Goal: Task Accomplishment & Management: Complete application form

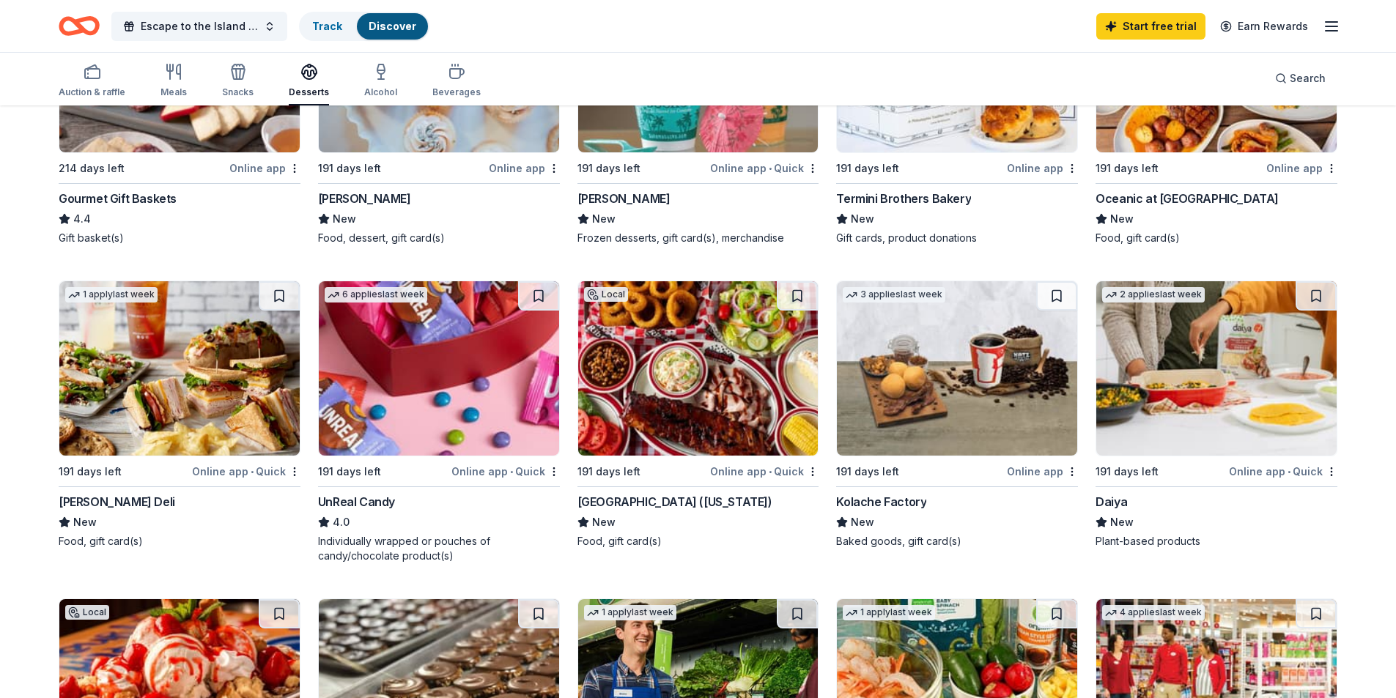
scroll to position [156, 0]
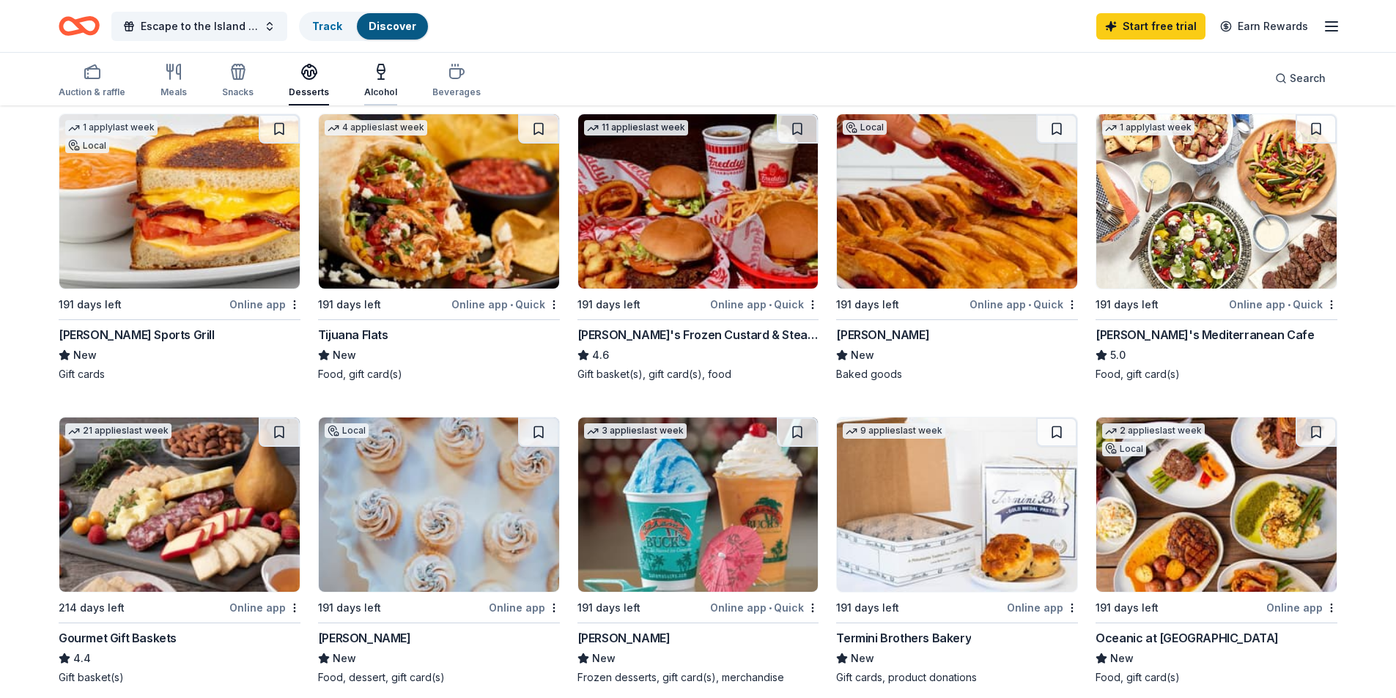
click at [372, 77] on icon "button" at bounding box center [381, 72] width 18 height 18
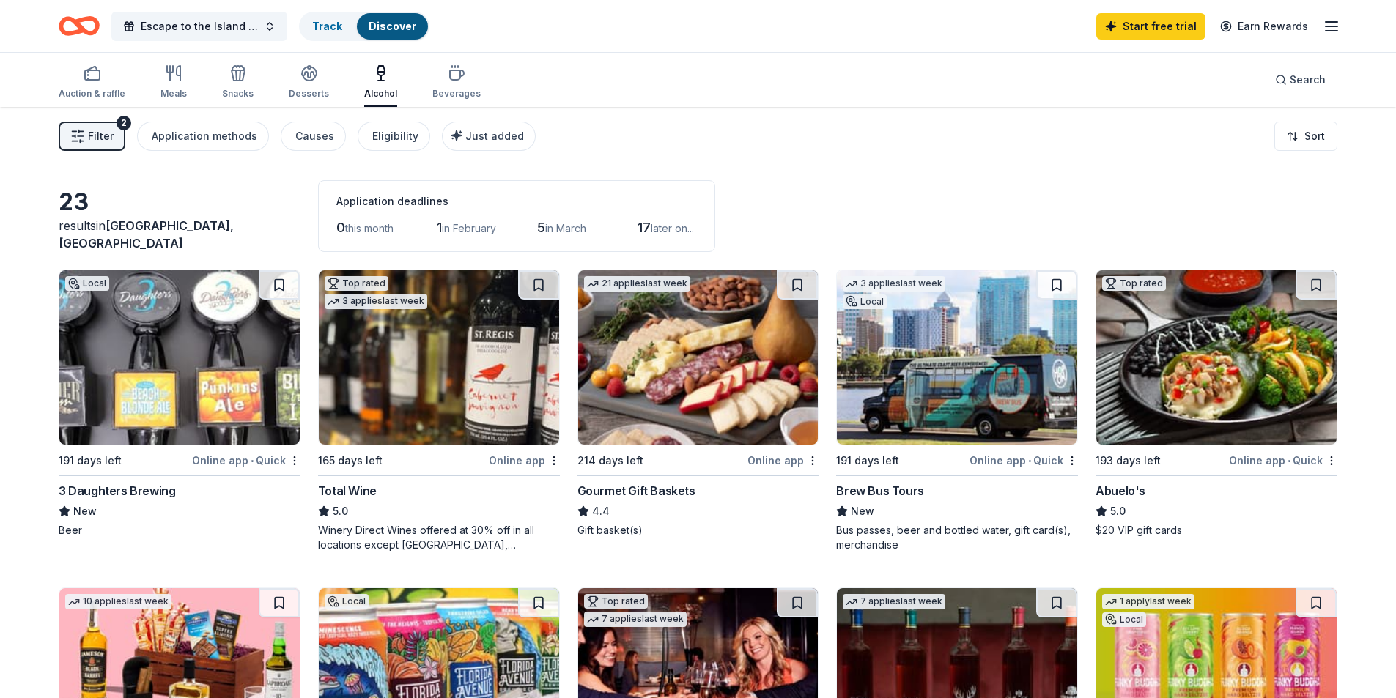
drag, startPoint x: 556, startPoint y: 158, endPoint x: 552, endPoint y: 175, distance: 17.4
drag, startPoint x: 552, startPoint y: 175, endPoint x: 802, endPoint y: 84, distance: 266.6
click at [832, 67] on div "Auction & raffle Meals Snacks Desserts Alcohol Beverages Search" at bounding box center [698, 80] width 1279 height 54
click at [436, 83] on div "Beverages" at bounding box center [456, 81] width 48 height 35
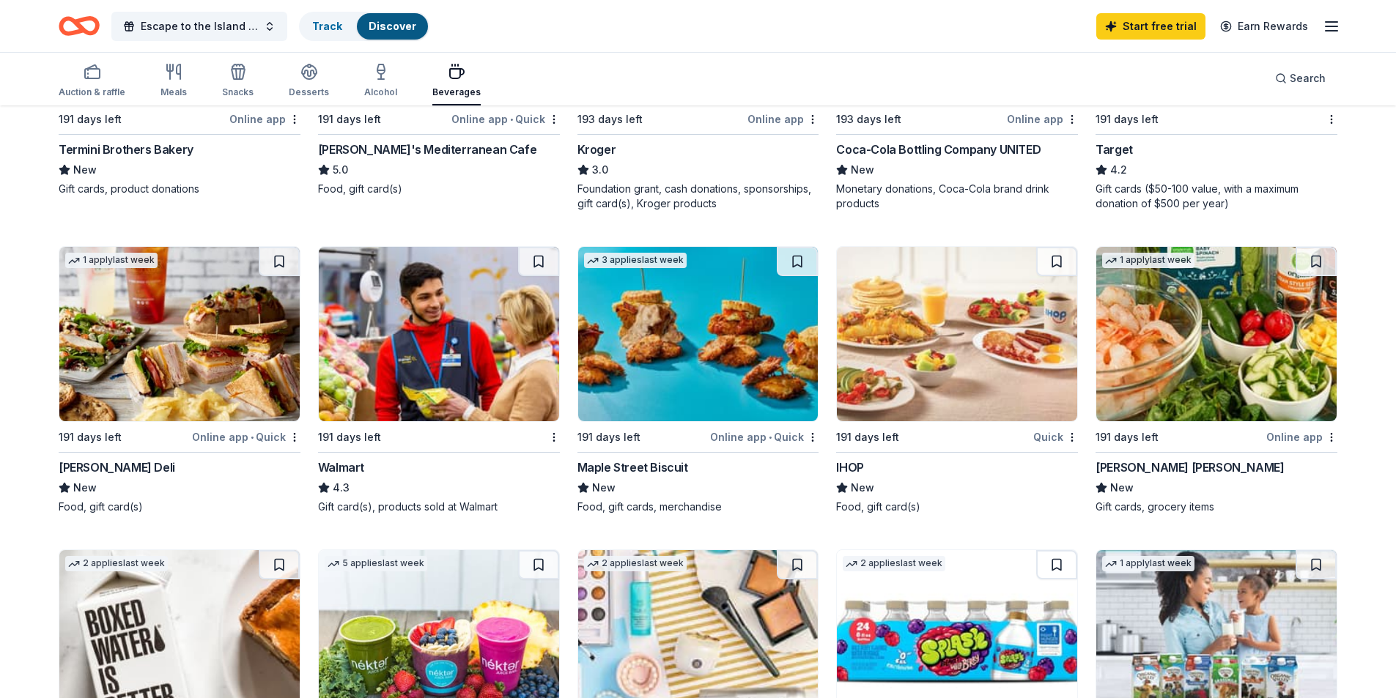
scroll to position [879, 0]
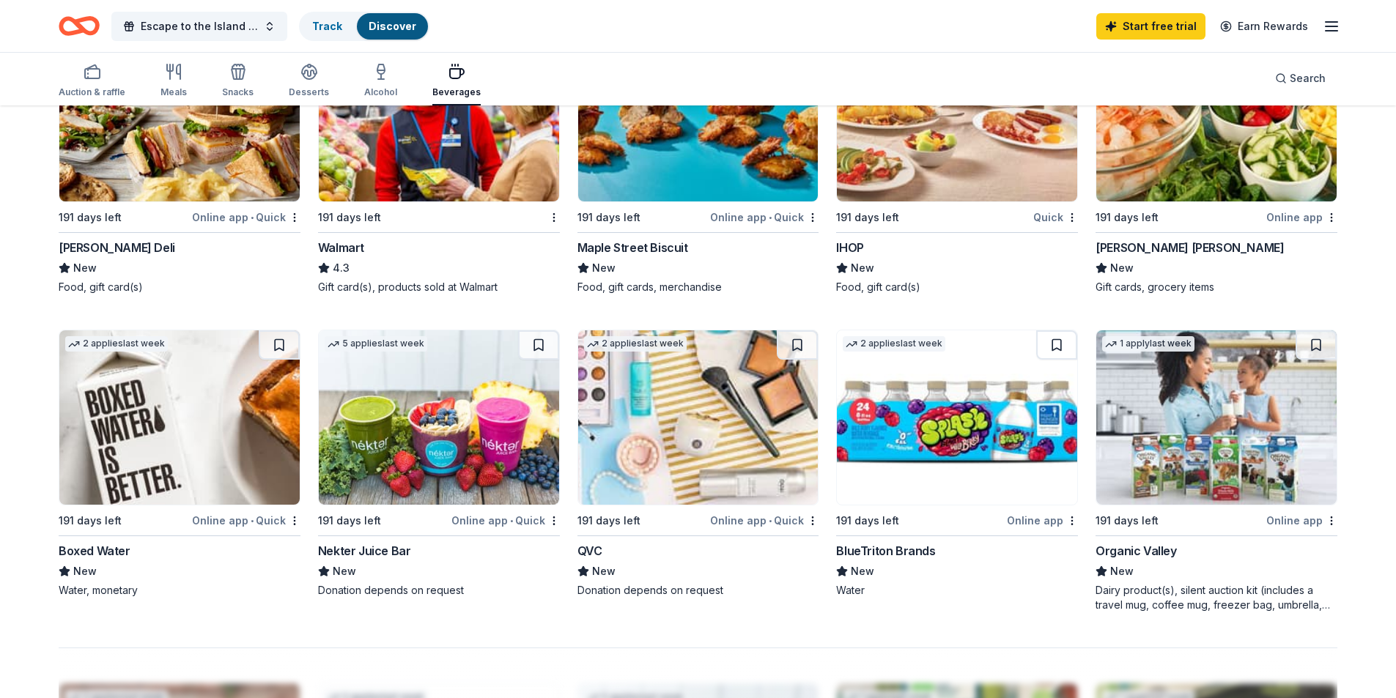
click at [653, 439] on img at bounding box center [698, 417] width 240 height 174
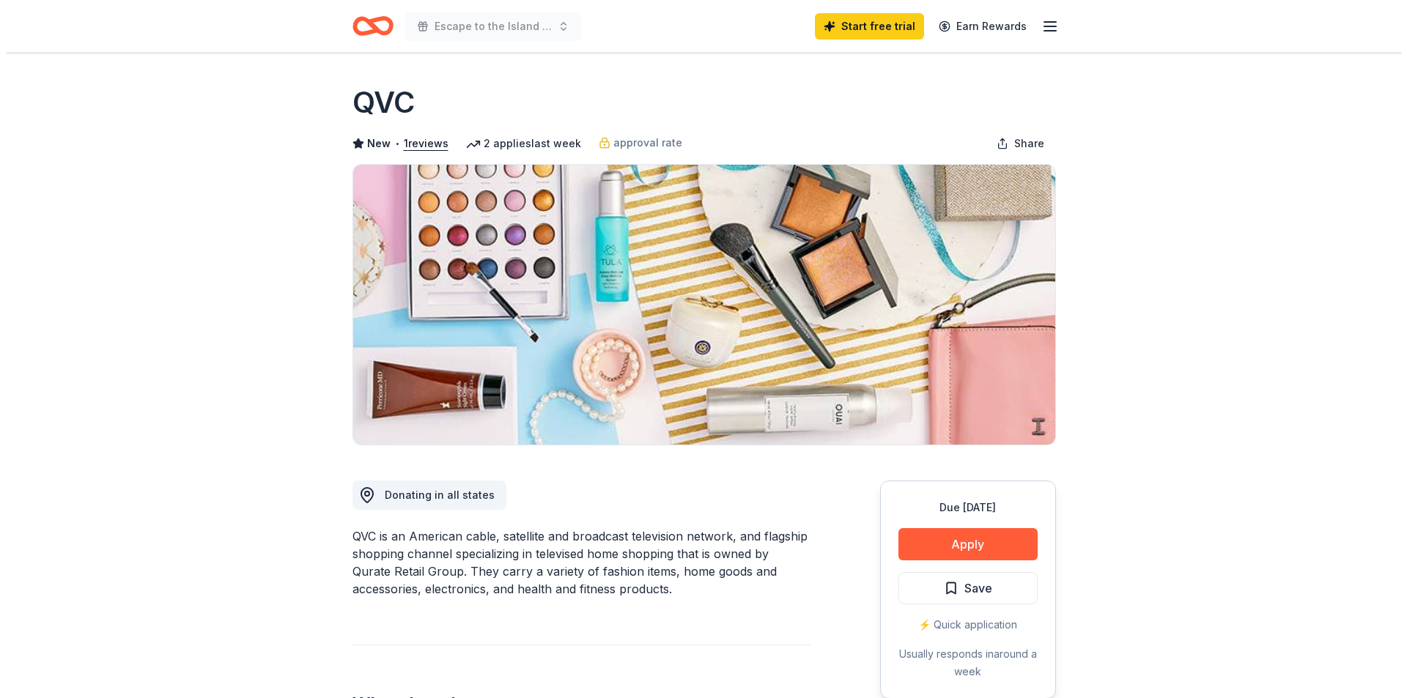
scroll to position [147, 0]
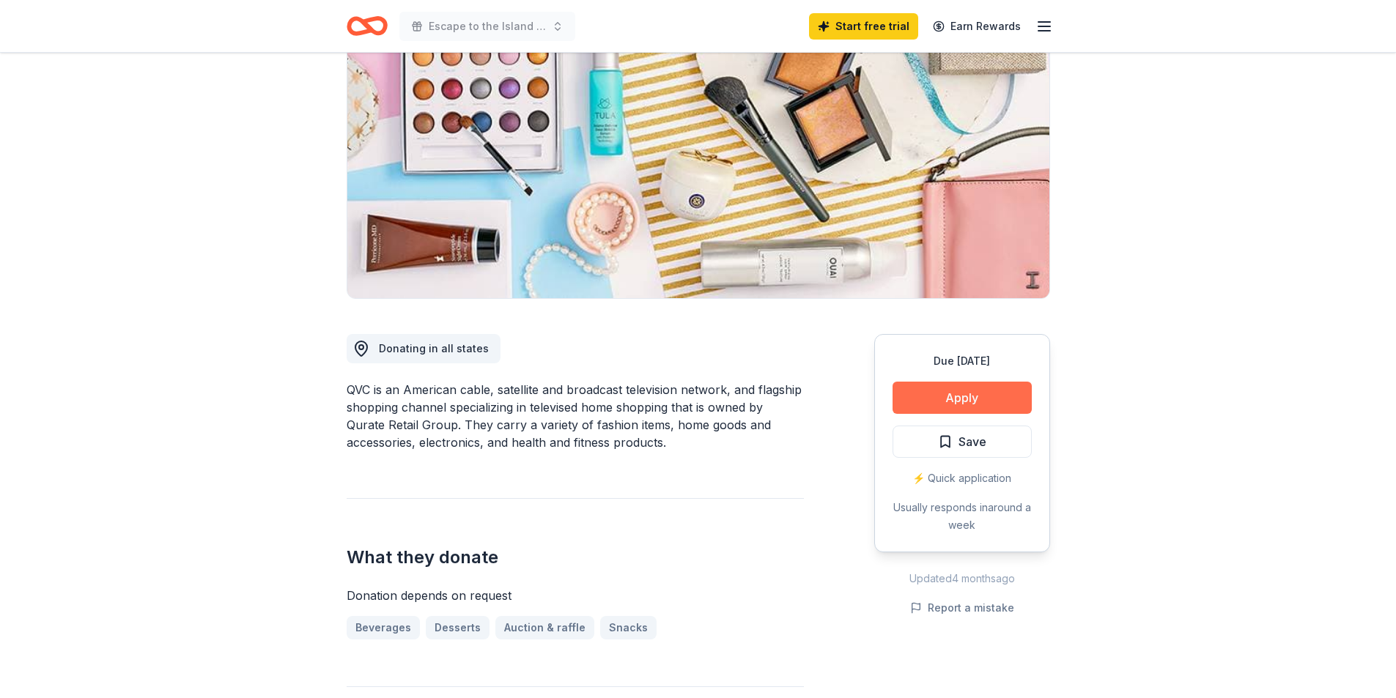
click at [953, 400] on button "Apply" at bounding box center [961, 398] width 139 height 32
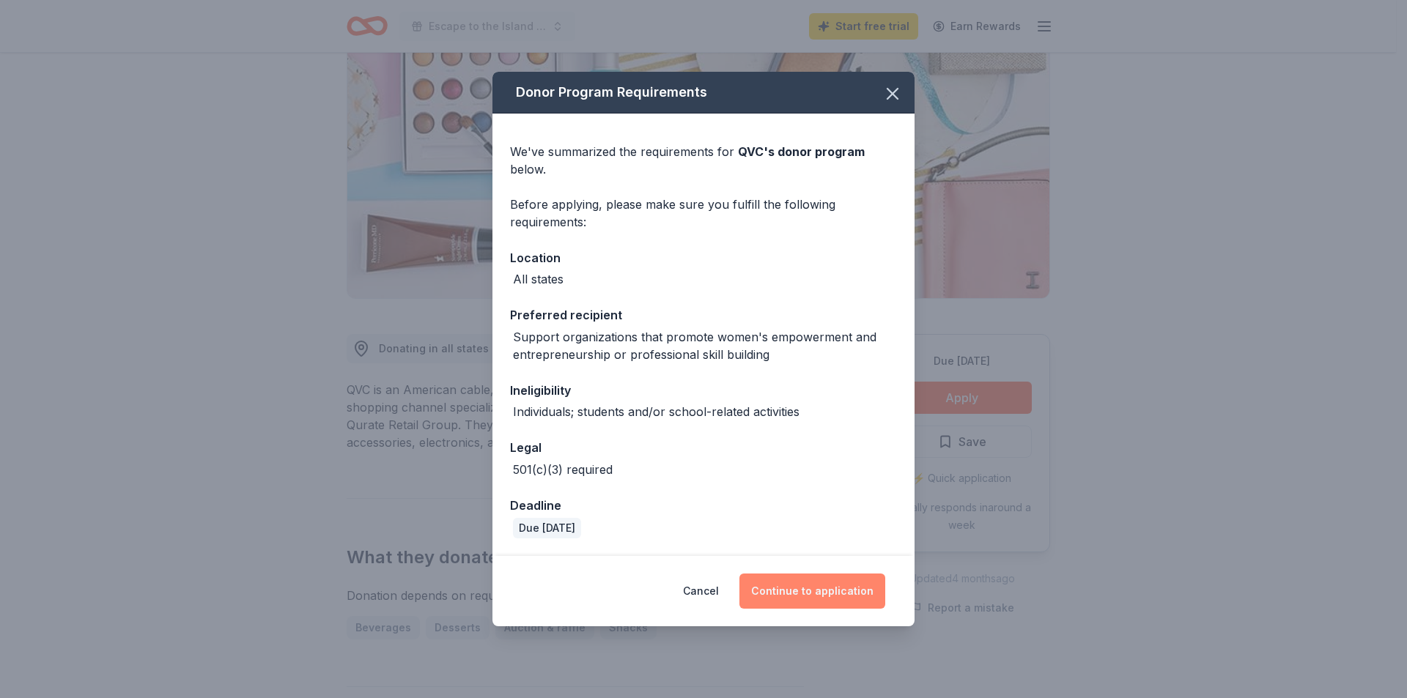
click at [805, 590] on button "Continue to application" at bounding box center [812, 591] width 146 height 35
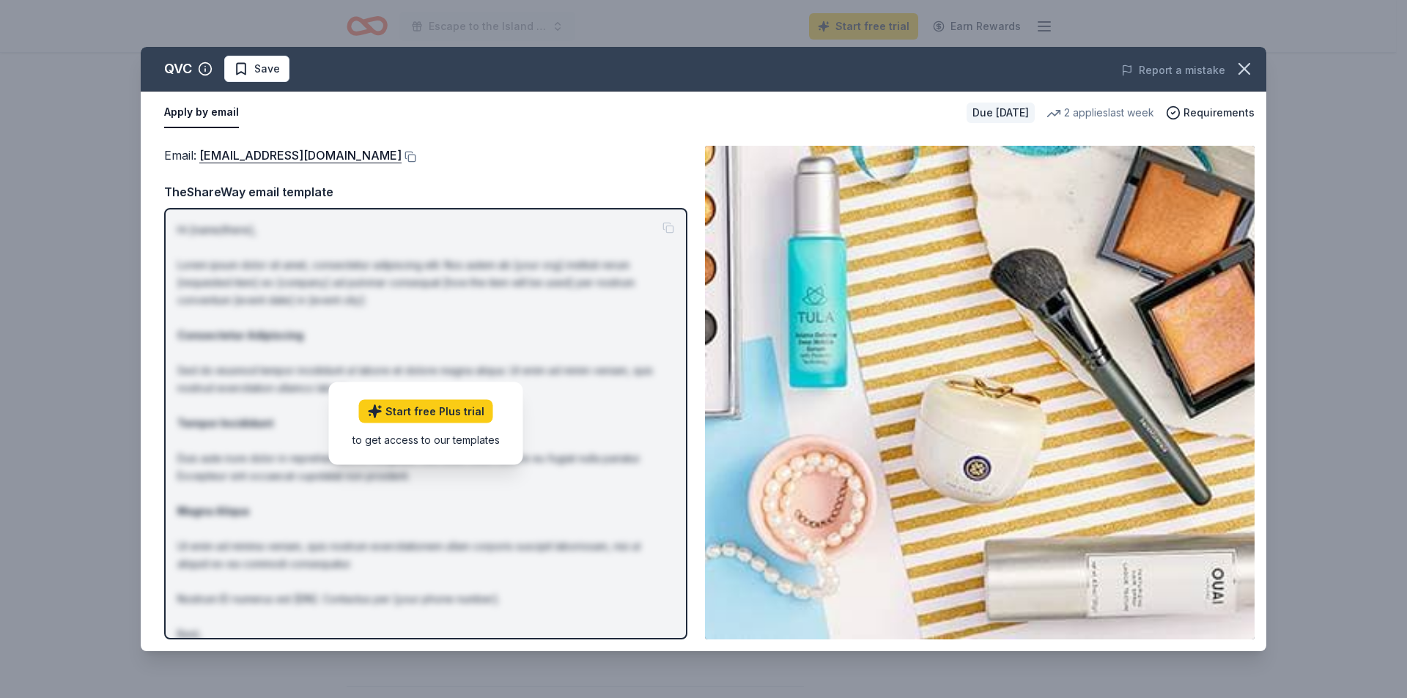
click at [464, 174] on div "Email : [EMAIL_ADDRESS][DOMAIN_NAME] TheShareWay email template Hi [name/there]…" at bounding box center [425, 393] width 523 height 494
click at [319, 158] on link "[EMAIL_ADDRESS][DOMAIN_NAME]" at bounding box center [300, 155] width 202 height 19
